Goal: Check status: Check status

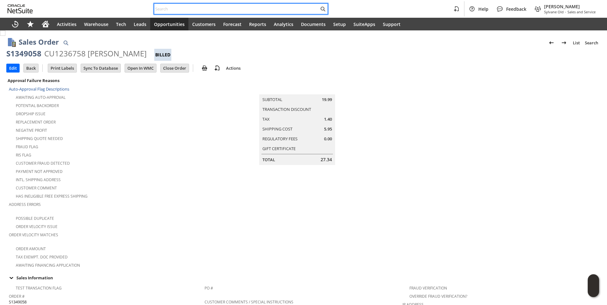
drag, startPoint x: 0, startPoint y: 0, endPoint x: 171, endPoint y: 7, distance: 171.0
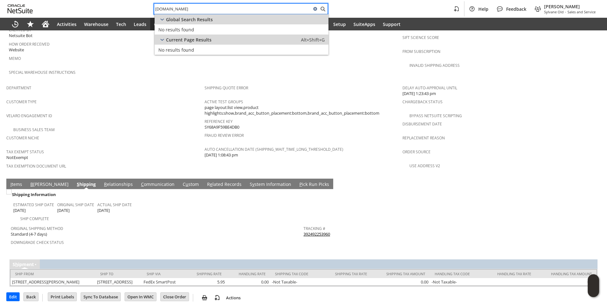
drag, startPoint x: 213, startPoint y: 8, endPoint x: 87, endPoint y: 8, distance: 125.9
click at [88, 8] on div "randconstructioncorp.com Help Feedback Brock Bare Sylvane Old - Sales and Servi…" at bounding box center [303, 9] width 607 height 18
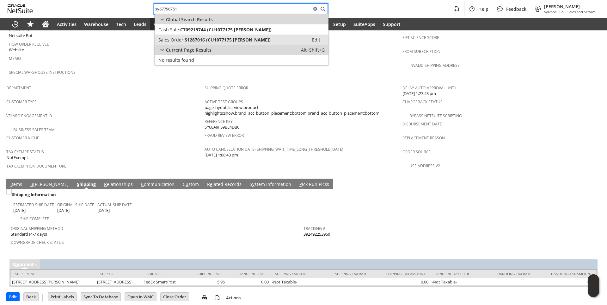
type input "sy67796751"
click at [177, 39] on span "Sales Order:" at bounding box center [172, 40] width 26 height 6
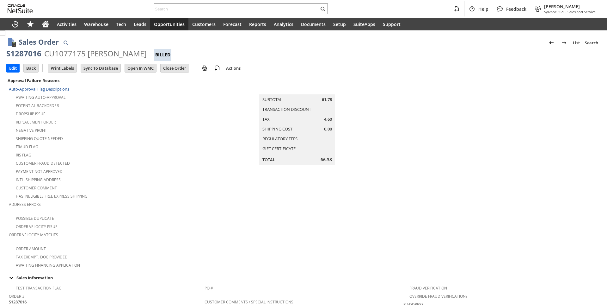
scroll to position [323, 0]
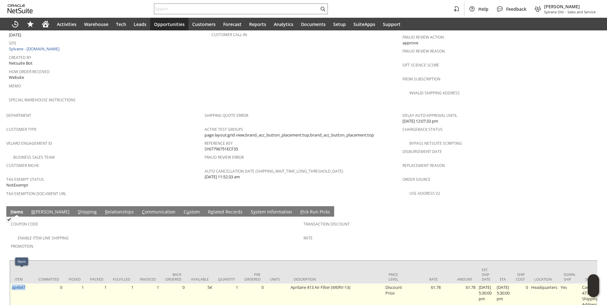
drag, startPoint x: 27, startPoint y: 273, endPoint x: 11, endPoint y: 273, distance: 15.8
click at [11, 283] on td "ap4647" at bounding box center [22, 295] width 24 height 25
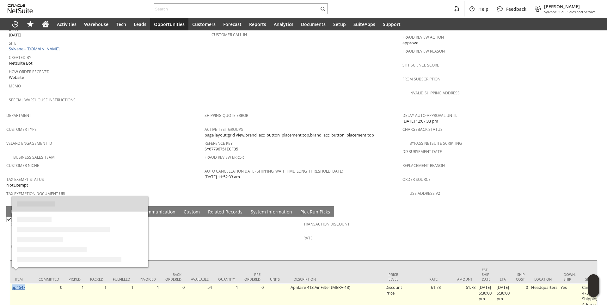
copy link "ap4647"
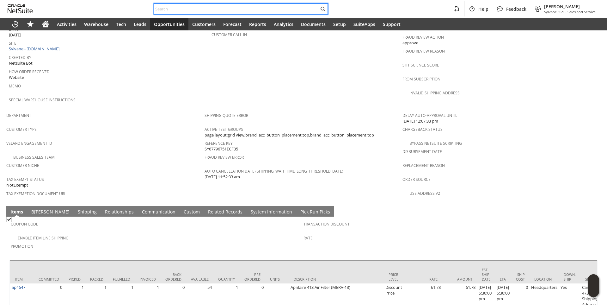
paste input "3357"
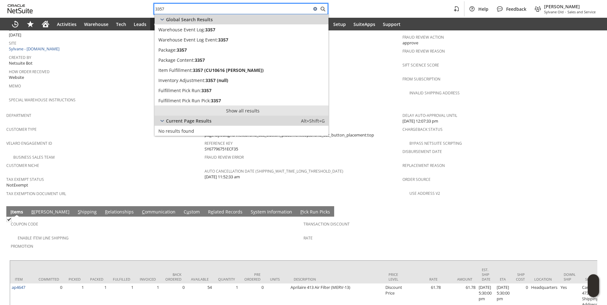
type input "3357"
click at [236, 110] on link "Show all results" at bounding box center [242, 110] width 174 height 10
